Goal: Information Seeking & Learning: Compare options

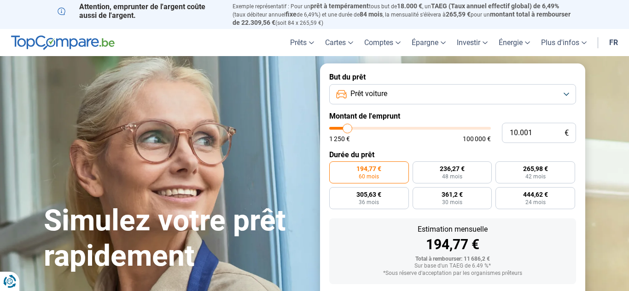
type input "9.000"
type input "9000"
type input "9.250"
type input "9250"
type input "9.500"
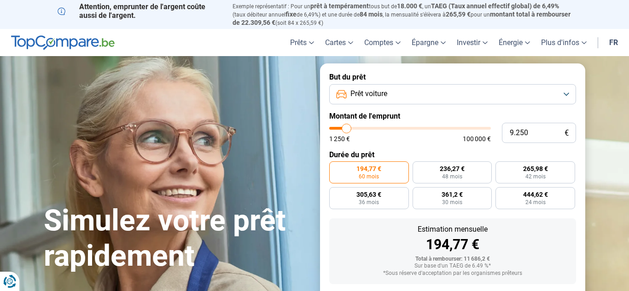
type input "9500"
type input "9.750"
type input "9750"
type input "10.000"
type input "10000"
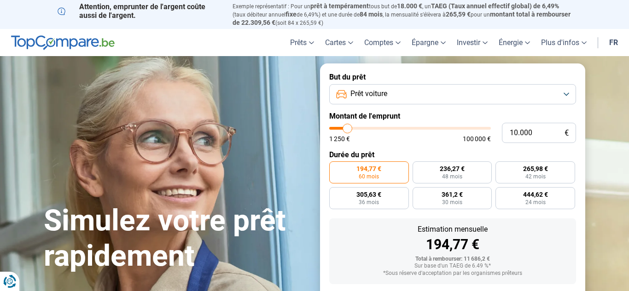
type input "10.250"
type input "10250"
type input "10.500"
type input "10500"
type input "11.000"
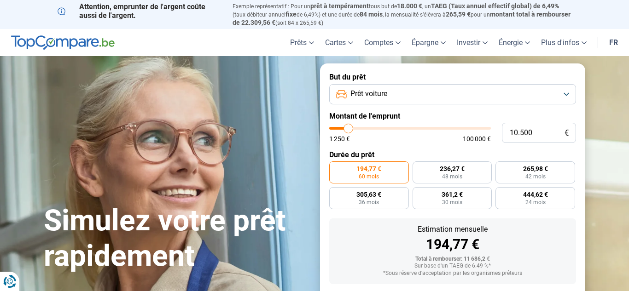
type input "11000"
type input "11.250"
type input "11250"
type input "11.500"
type input "11500"
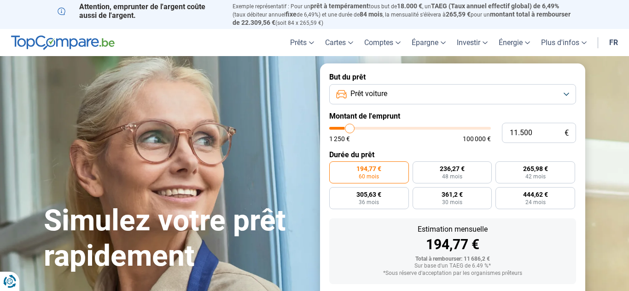
type input "11.750"
type input "11750"
type input "12.000"
type input "12000"
type input "12.250"
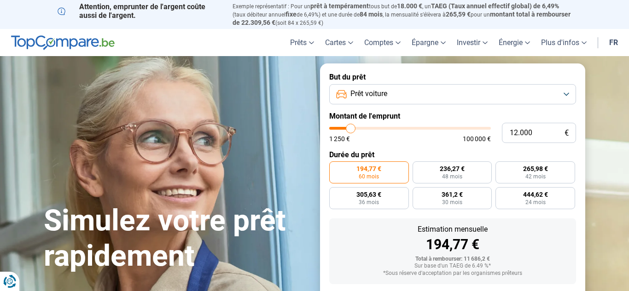
type input "12250"
type input "12.500"
type input "12500"
type input "12.750"
type input "12750"
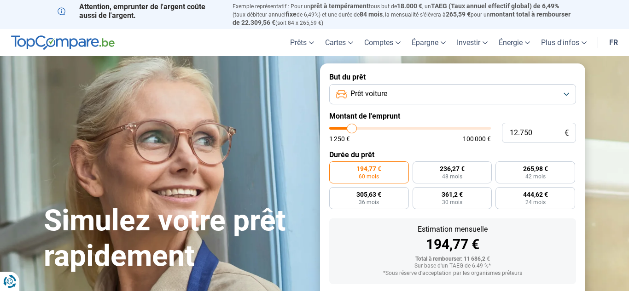
type input "13.000"
type input "13000"
type input "13.250"
type input "13250"
type input "13.500"
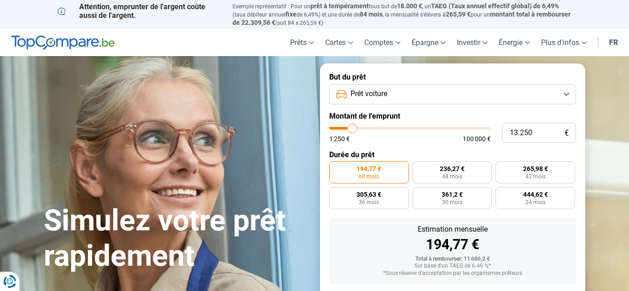
type input "13500"
type input "13.750"
type input "13750"
type input "14.000"
type input "14000"
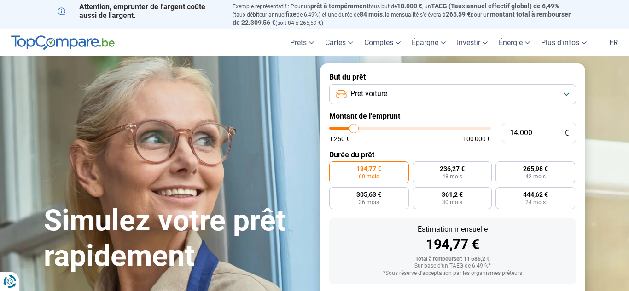
type input "14.250"
type input "14250"
type input "14.500"
type input "14500"
type input "14.750"
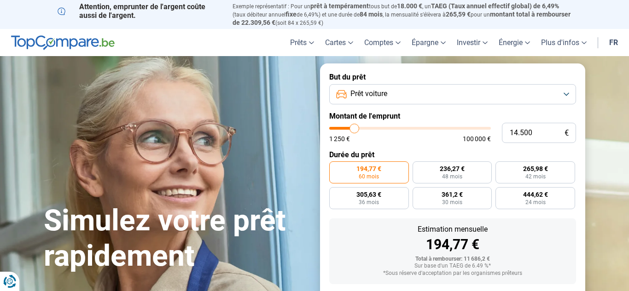
type input "14750"
type input "15.000"
type input "15000"
type input "15.250"
type input "15250"
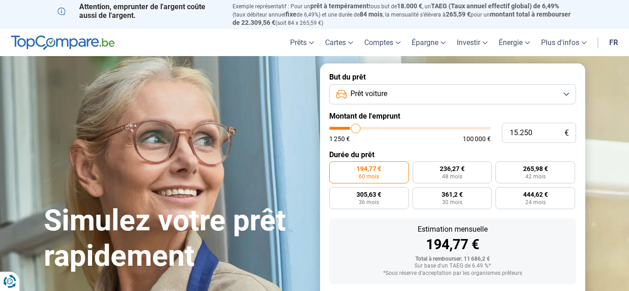
type input "15.500"
type input "15500"
type input "16.000"
type input "16000"
type input "16.250"
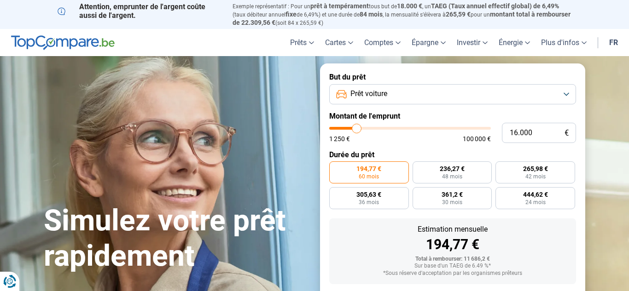
type input "16250"
type input "16.500"
type input "16500"
type input "16.750"
type input "16750"
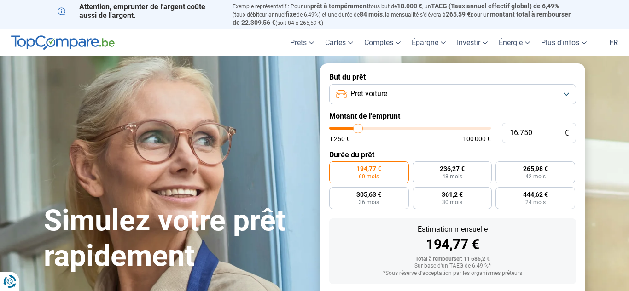
type input "17.000"
type input "17000"
type input "17.250"
type input "17250"
type input "17.500"
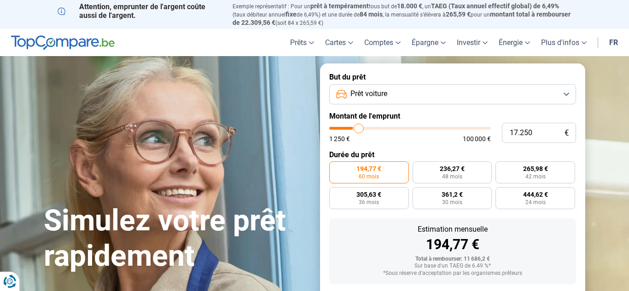
type input "17500"
type input "17.750"
type input "17750"
type input "18.000"
type input "18000"
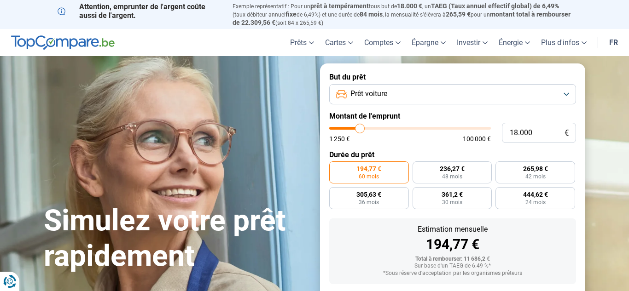
type input "18.250"
type input "18250"
type input "18.500"
type input "18500"
type input "18.750"
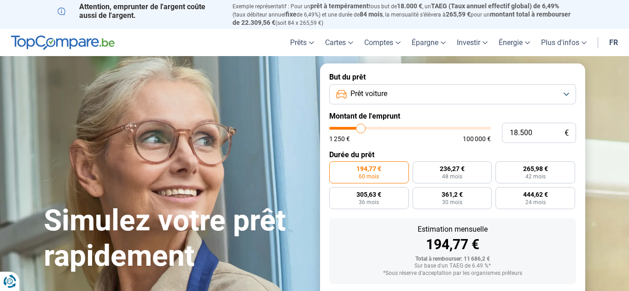
type input "18750"
type input "19.000"
type input "19000"
type input "19.250"
type input "19250"
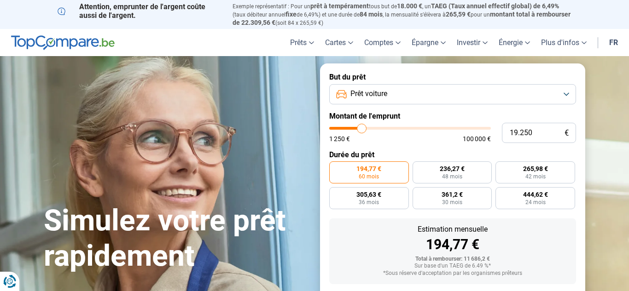
type input "19.500"
type input "19500"
type input "19.750"
type input "19750"
type input "20.000"
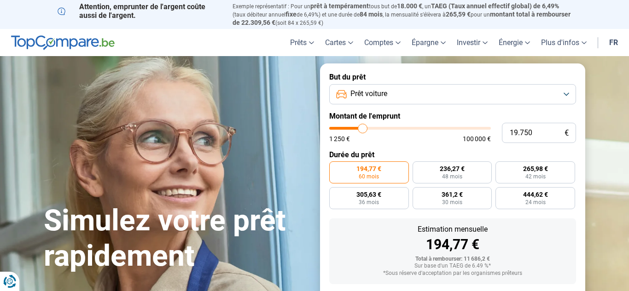
type input "20000"
type input "20.250"
type input "20250"
type input "20.500"
type input "20500"
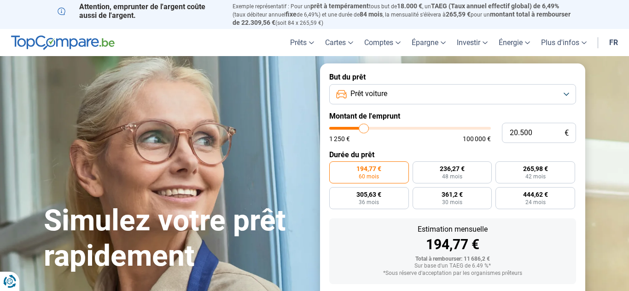
type input "20.750"
type input "20750"
type input "21.000"
type input "21000"
type input "21.250"
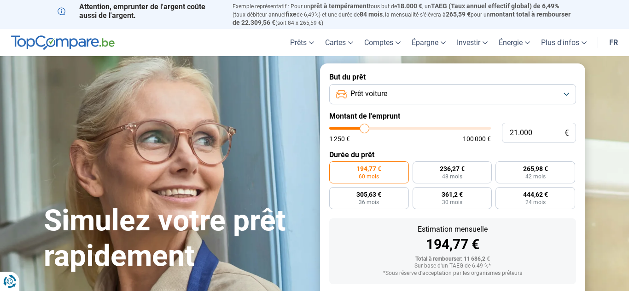
type input "21250"
type input "21.500"
type input "21500"
type input "21.750"
type input "21750"
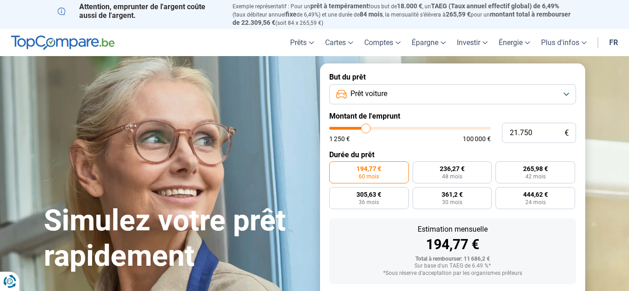
type input "22.250"
type input "22250"
type input "22.500"
type input "22500"
type input "22.750"
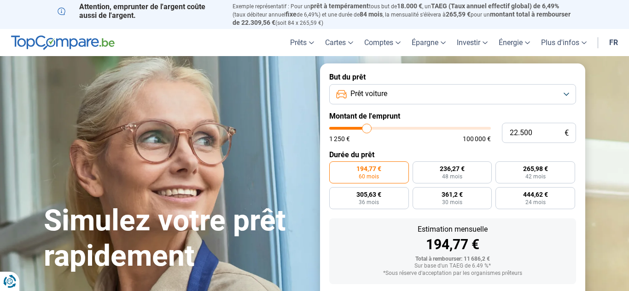
type input "22750"
type input "23.000"
type input "23000"
type input "23.250"
type input "23250"
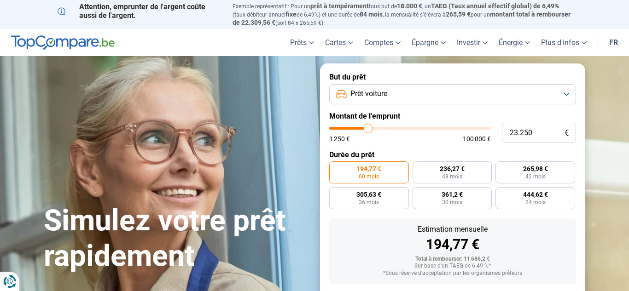
type input "23.500"
type input "23500"
type input "23.750"
type input "23750"
type input "24.000"
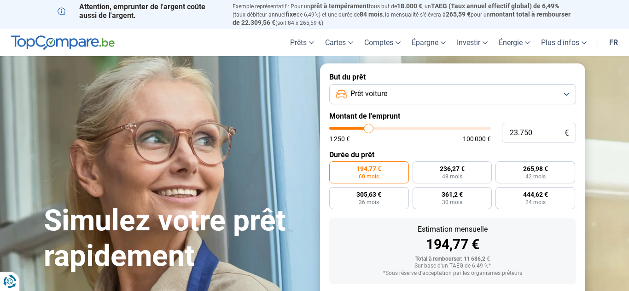
type input "24000"
type input "24.250"
type input "24250"
type input "24.000"
type input "24000"
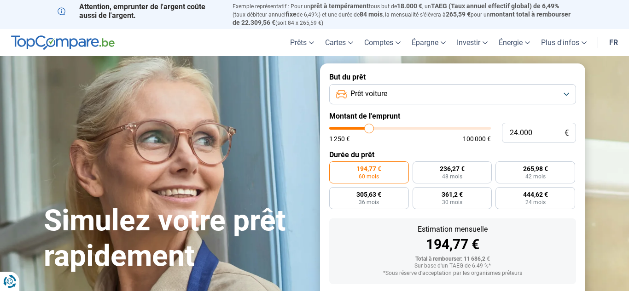
type input "23.750"
type input "23750"
type input "23.500"
type input "23500"
type input "23.750"
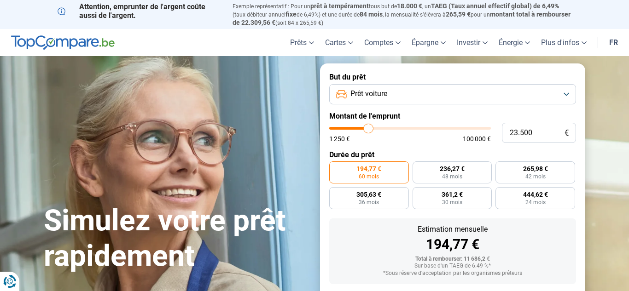
type input "23750"
type input "24.000"
drag, startPoint x: 346, startPoint y: 133, endPoint x: 369, endPoint y: 139, distance: 23.8
type input "24000"
click at [369, 130] on input "range" at bounding box center [410, 128] width 162 height 3
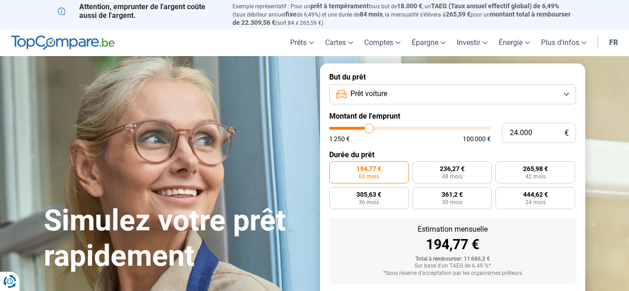
radio input "false"
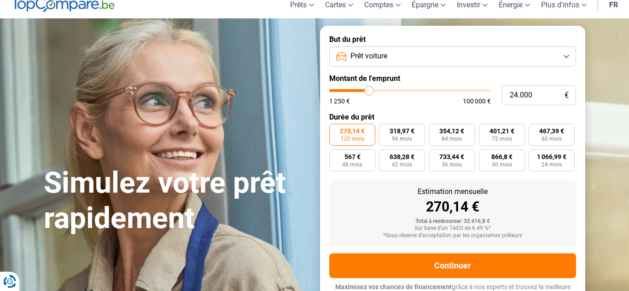
scroll to position [47, 0]
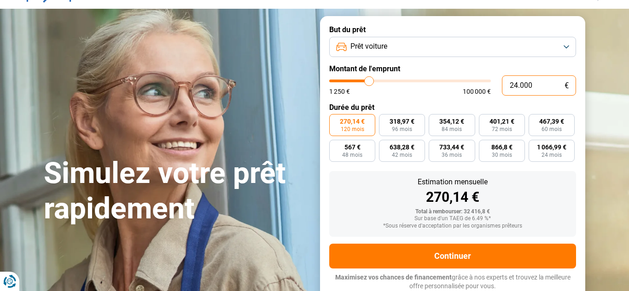
click at [516, 85] on input "24.000" at bounding box center [539, 85] width 74 height 20
click at [514, 86] on input "24.000" at bounding box center [539, 85] width 74 height 20
type input "4.000"
type input "4000"
radio input "true"
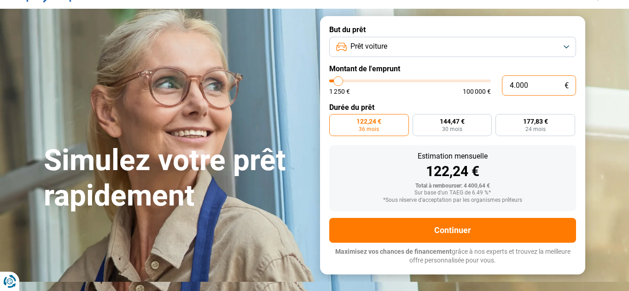
scroll to position [22, 0]
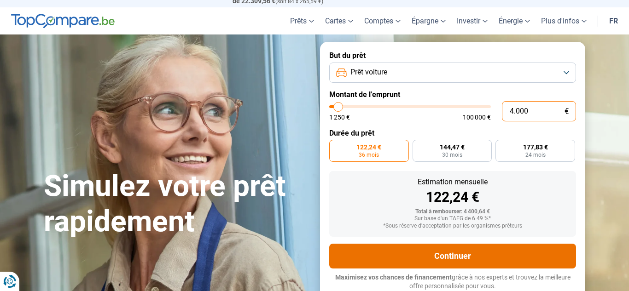
type input "4.000"
click at [520, 251] on button "Continuer" at bounding box center [452, 256] width 247 height 25
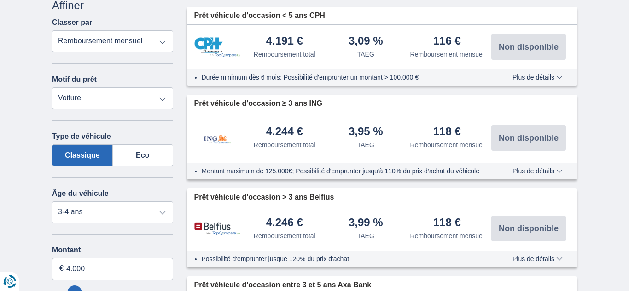
scroll to position [150, 0]
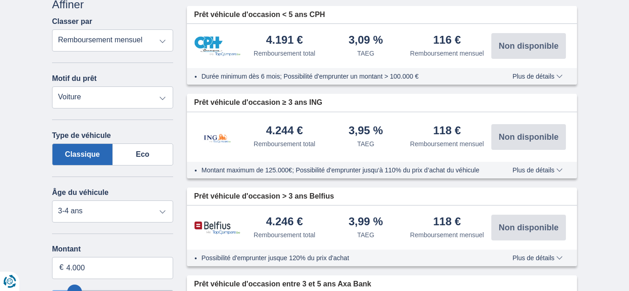
click at [546, 75] on span "Plus de détails" at bounding box center [537, 76] width 50 height 6
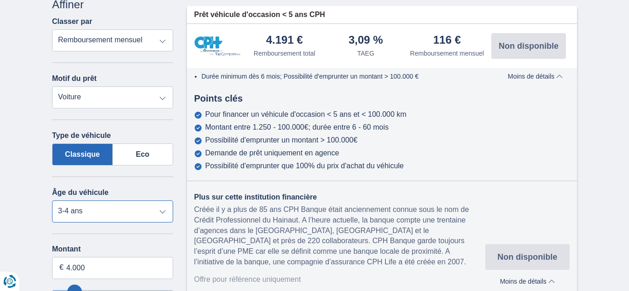
click at [165, 211] on select "Neuf 0-1 ans 1-2 ans 2-3 ans 3-4 ans 4-5 ans 5+ ans" at bounding box center [112, 212] width 121 height 22
select select "5+"
click at [52, 201] on select "Neuf 0-1 ans 1-2 ans 2-3 ans 3-4 ans 4-5 ans 5+ ans" at bounding box center [112, 212] width 121 height 22
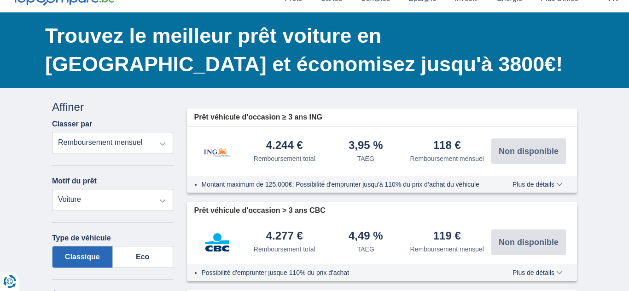
scroll to position [45, 0]
